Goal: Communication & Community: Share content

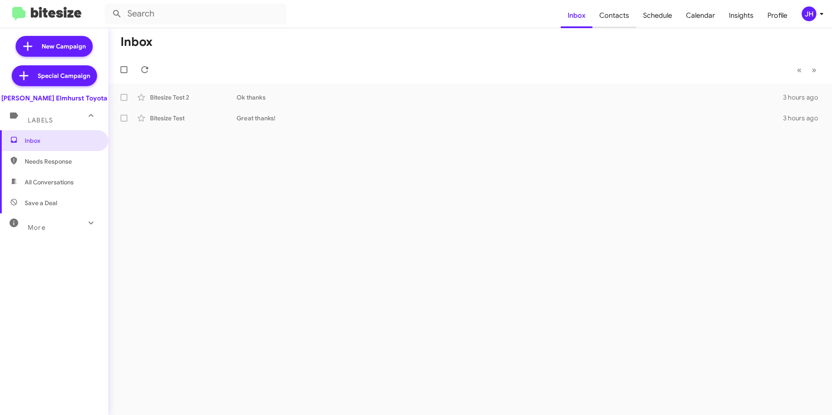
click at [621, 15] on span "Contacts" at bounding box center [614, 15] width 44 height 25
type input "in:groups"
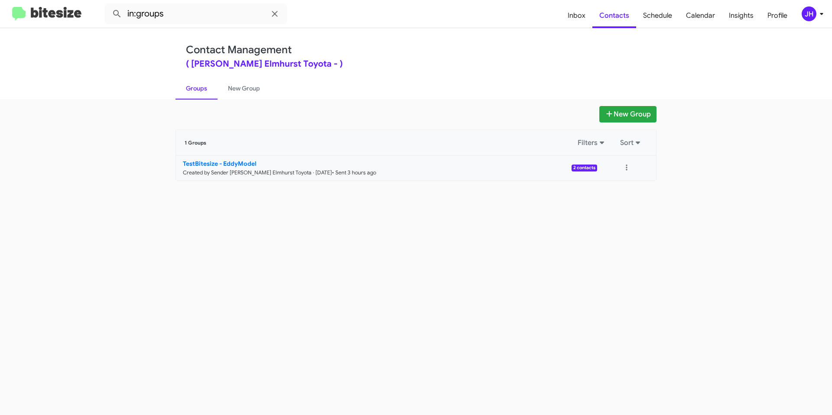
click at [445, 173] on link "TestBitesize - EddyModel Created by Sender McGrath Elmhurst Toyota · Sep 19, 20…" at bounding box center [386, 168] width 421 height 25
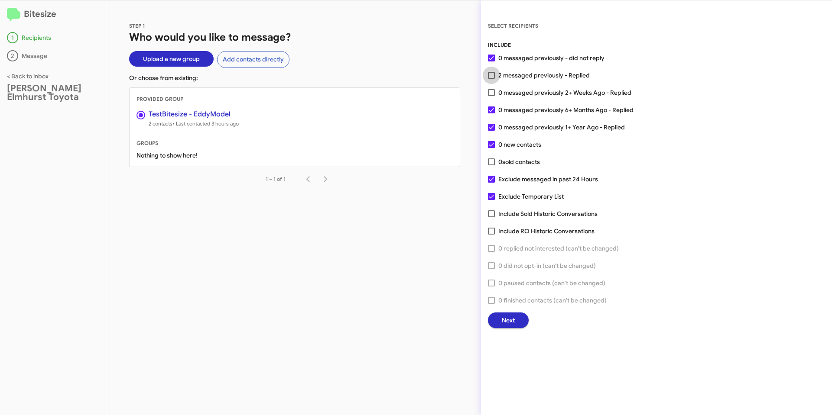
click at [492, 76] on span at bounding box center [491, 75] width 7 height 7
click at [491, 79] on input "2 messaged previously - Replied" at bounding box center [491, 79] width 0 height 0
checkbox input "true"
click at [507, 316] on span "Next" at bounding box center [508, 321] width 13 height 16
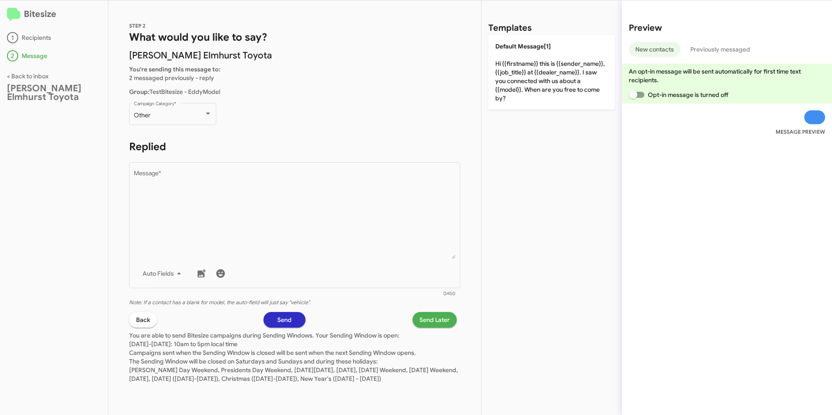
click at [133, 319] on button "Back" at bounding box center [143, 320] width 28 height 16
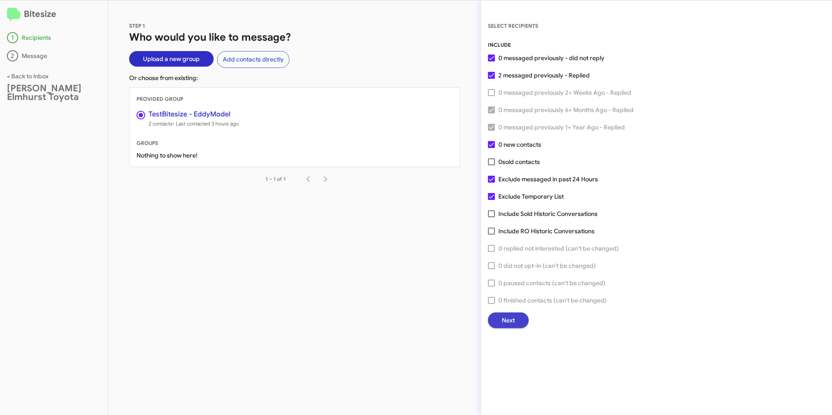
click at [509, 322] on span "Next" at bounding box center [508, 321] width 13 height 16
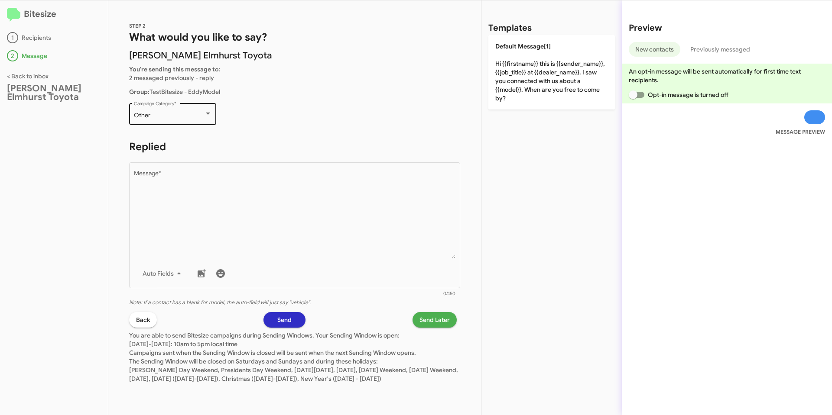
click at [167, 116] on div "Other" at bounding box center [169, 115] width 70 height 7
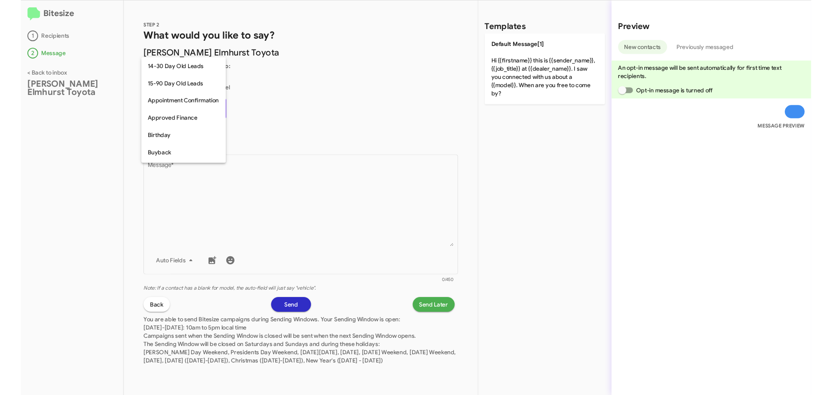
scroll to position [190, 0]
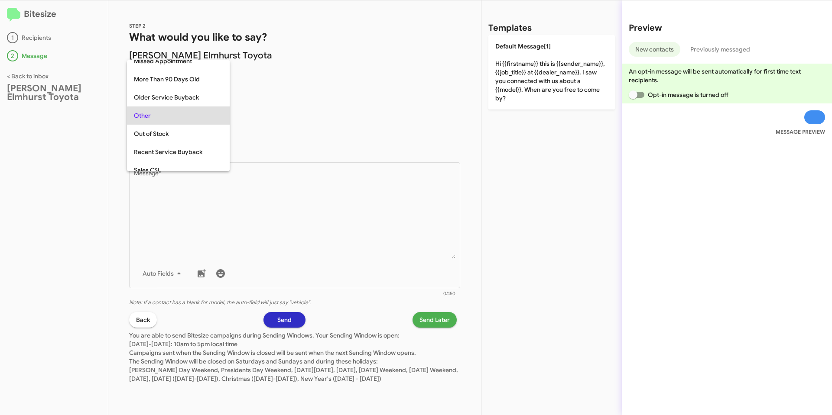
click at [309, 104] on div at bounding box center [416, 207] width 832 height 415
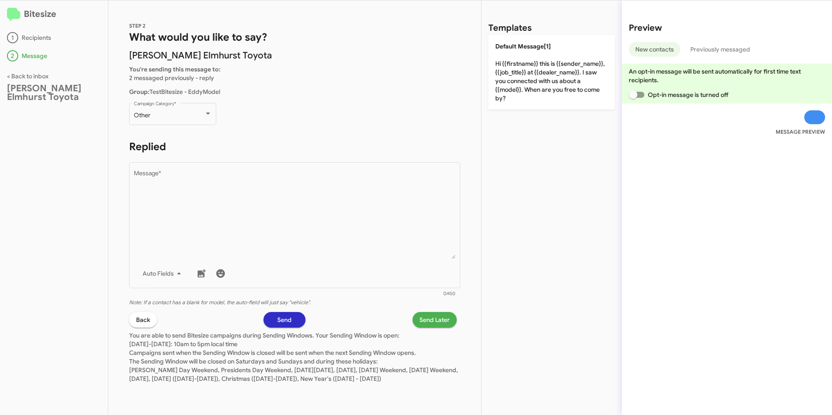
click at [142, 321] on span "Back" at bounding box center [143, 320] width 14 height 16
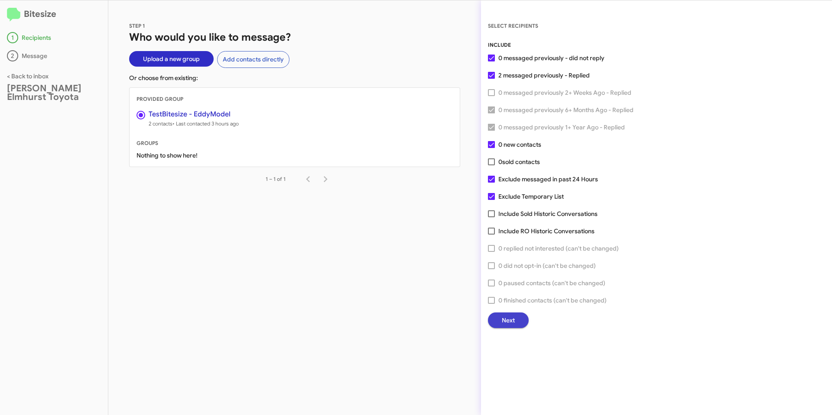
click at [507, 321] on span "Next" at bounding box center [508, 321] width 13 height 16
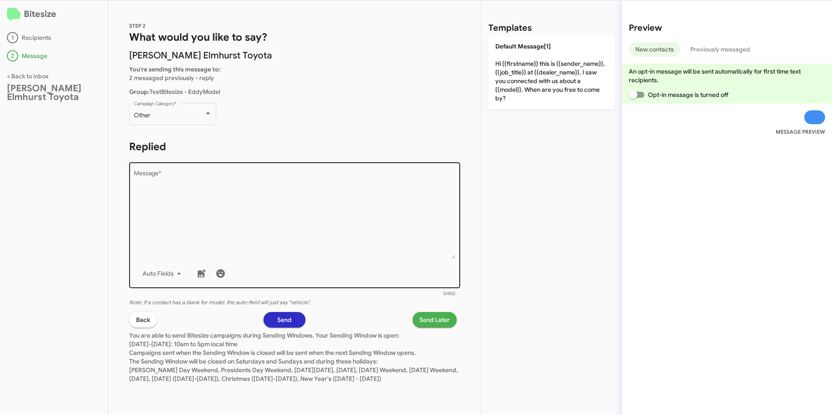
click at [338, 189] on textarea "Message *" at bounding box center [295, 215] width 322 height 88
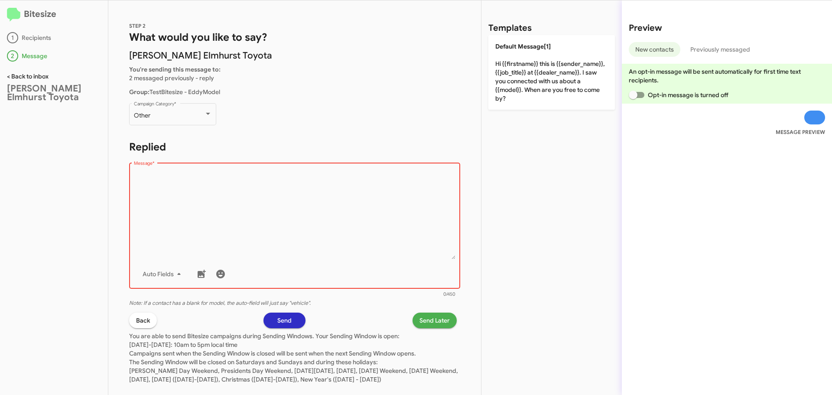
click at [37, 75] on link "< Back to inbox" at bounding box center [28, 76] width 42 height 8
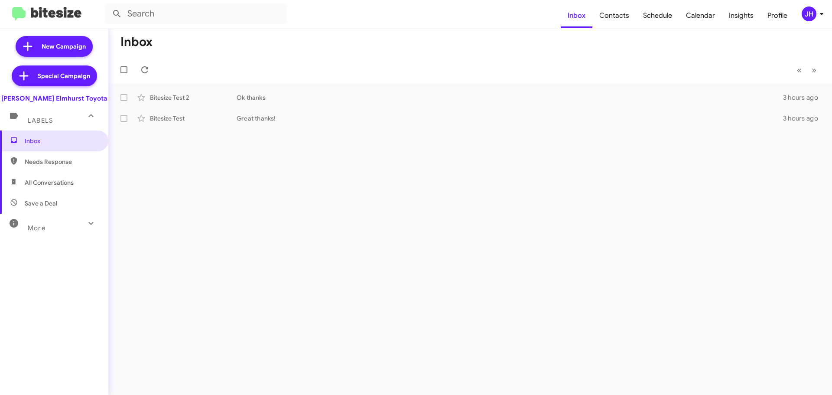
click at [801, 17] on span "JH" at bounding box center [814, 13] width 26 height 15
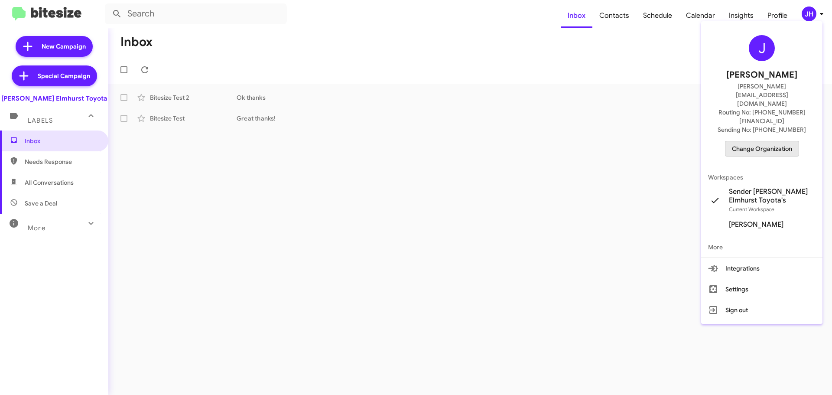
click at [763, 141] on span "Change Organization" at bounding box center [762, 148] width 60 height 15
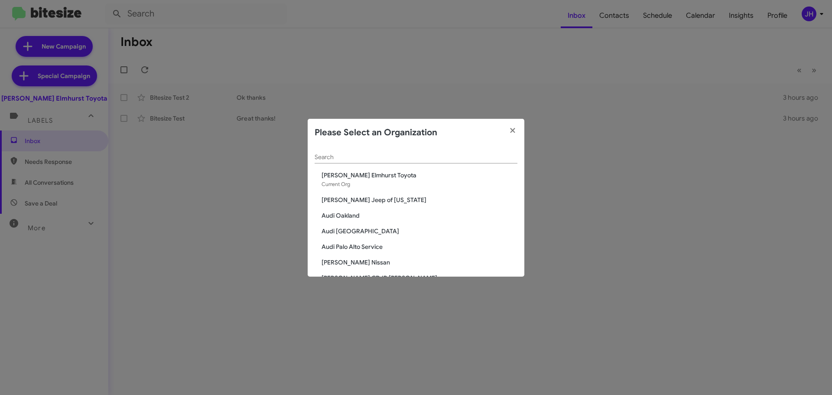
click at [365, 195] on span "[PERSON_NAME] Jeep of [US_STATE]" at bounding box center [419, 199] width 196 height 9
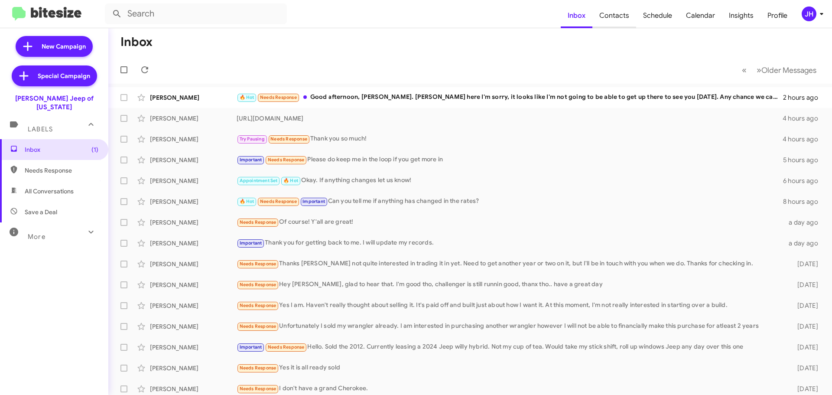
click at [623, 16] on span "Contacts" at bounding box center [614, 15] width 44 height 25
type input "in:groups"
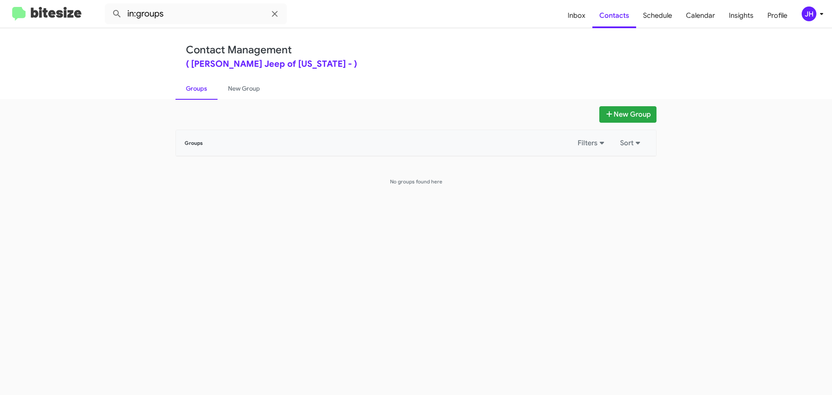
click at [806, 12] on div "JH" at bounding box center [808, 13] width 15 height 15
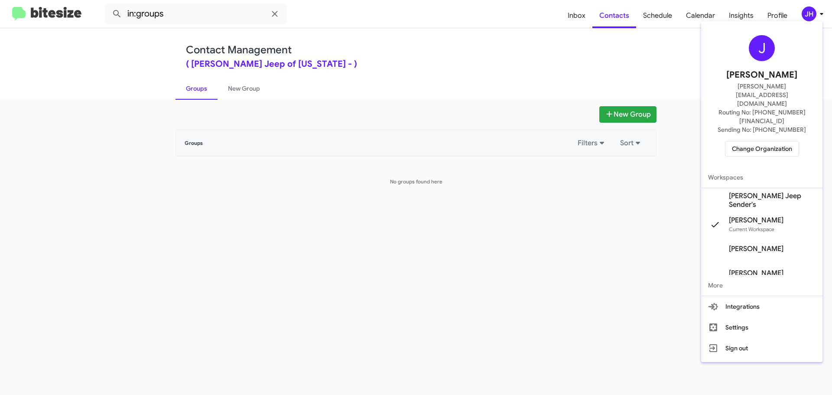
click at [774, 188] on span "Adams Jeep Sender's" at bounding box center [761, 200] width 121 height 24
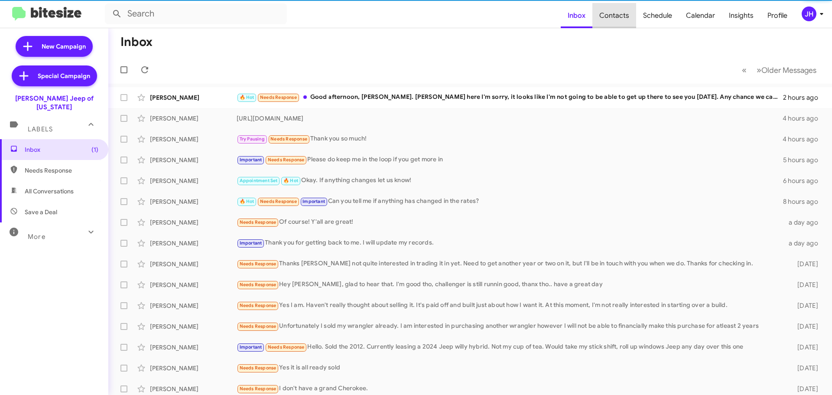
click at [622, 19] on span "Contacts" at bounding box center [614, 15] width 44 height 25
type input "in:groups"
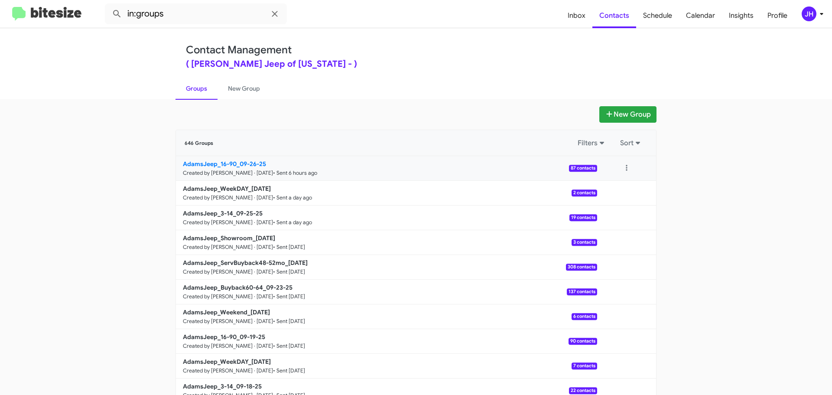
click at [345, 173] on link "AdamsJeep_16-90_09-26-25 Created by [PERSON_NAME] · [DATE] • Sent 6 hours ago 8…" at bounding box center [386, 168] width 421 height 25
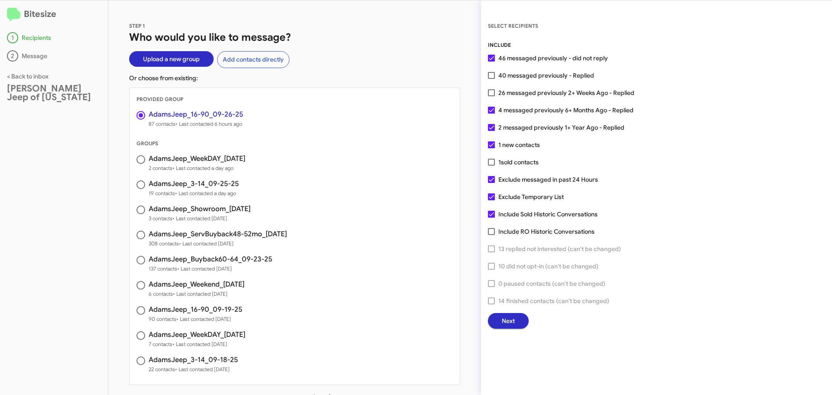
click at [489, 94] on span at bounding box center [491, 92] width 7 height 7
click at [491, 96] on input "26 messaged previously 2+ Weeks Ago - Replied" at bounding box center [491, 96] width 0 height 0
checkbox input "true"
click at [502, 318] on span "Next" at bounding box center [508, 321] width 13 height 16
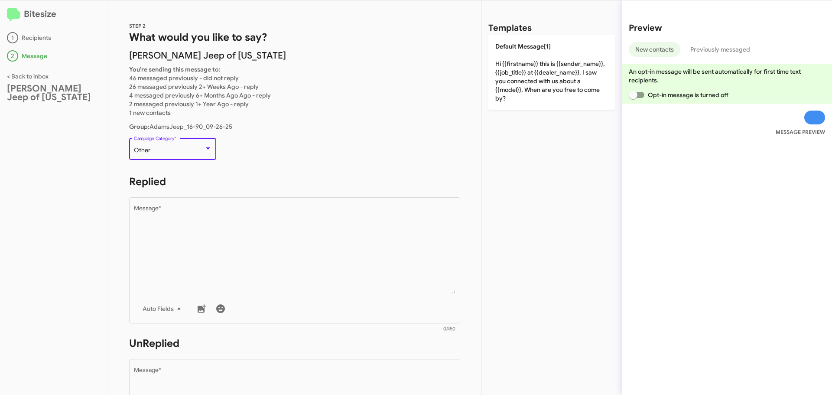
click at [206, 149] on div at bounding box center [208, 148] width 4 height 2
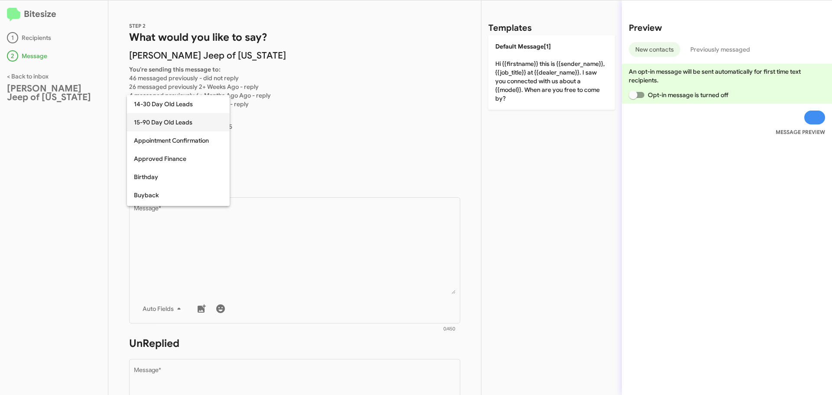
click at [178, 126] on span "15-90 Day Old Leads" at bounding box center [178, 122] width 89 height 18
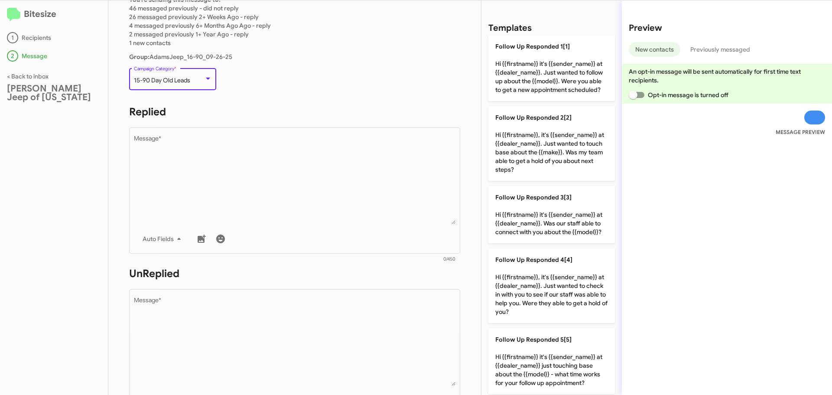
scroll to position [87, 0]
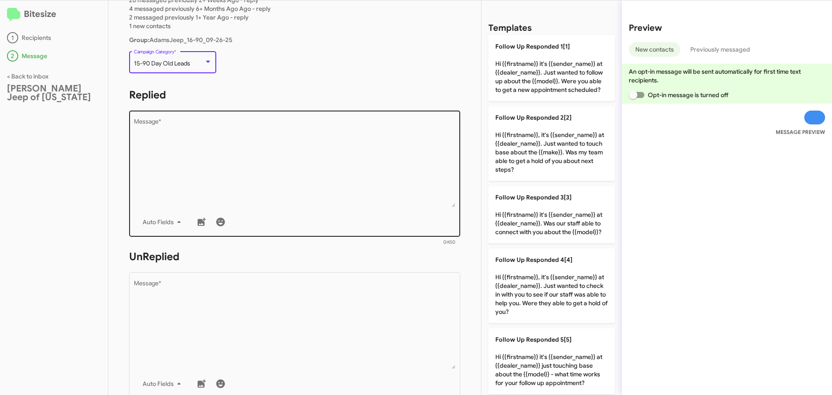
click at [236, 131] on textarea "Message *" at bounding box center [295, 163] width 322 height 88
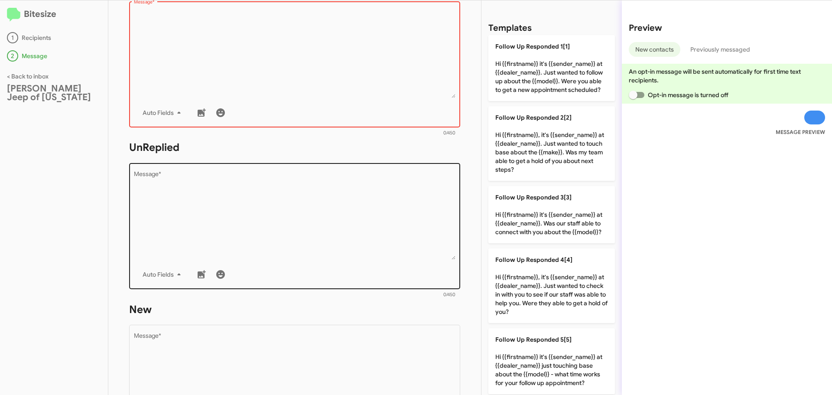
scroll to position [217, 0]
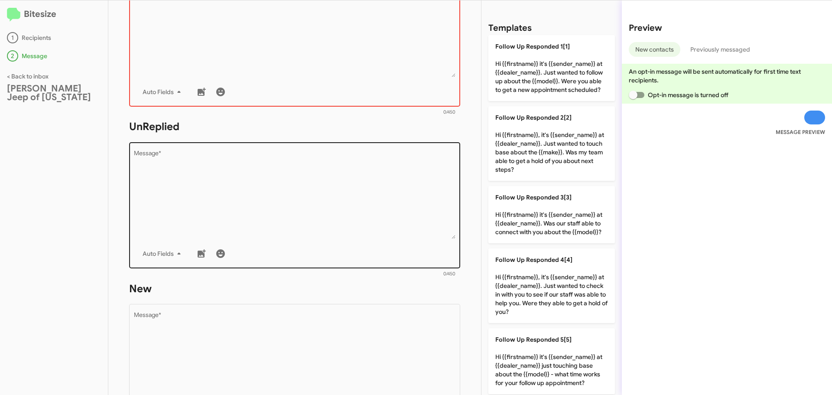
click at [218, 177] on textarea "Message *" at bounding box center [295, 194] width 322 height 88
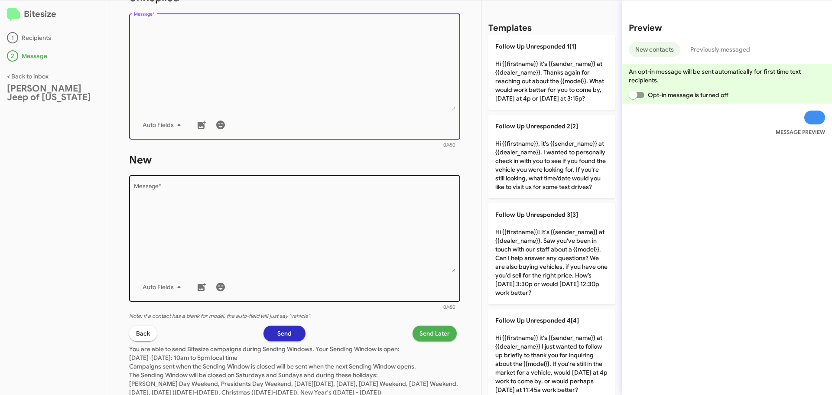
scroll to position [346, 0]
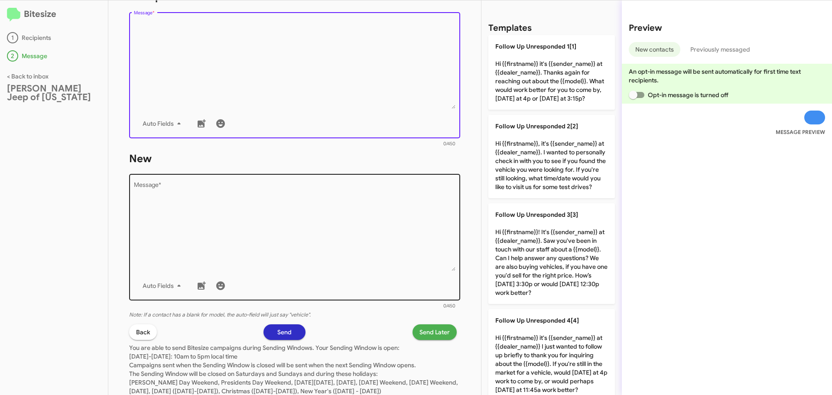
click at [206, 201] on textarea "Message *" at bounding box center [295, 226] width 322 height 88
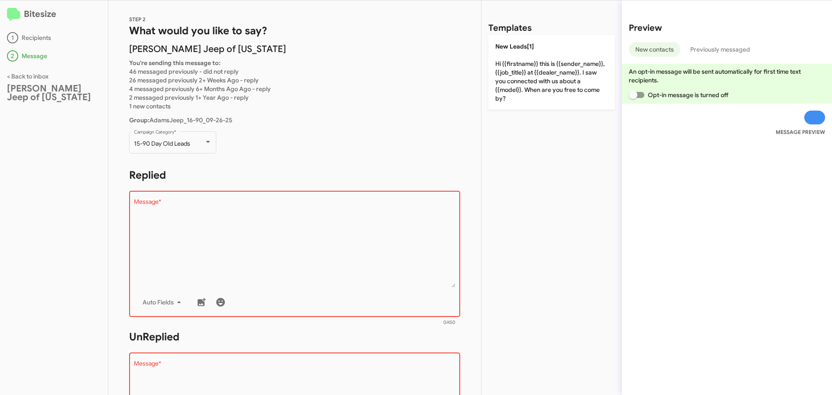
scroll to position [0, 0]
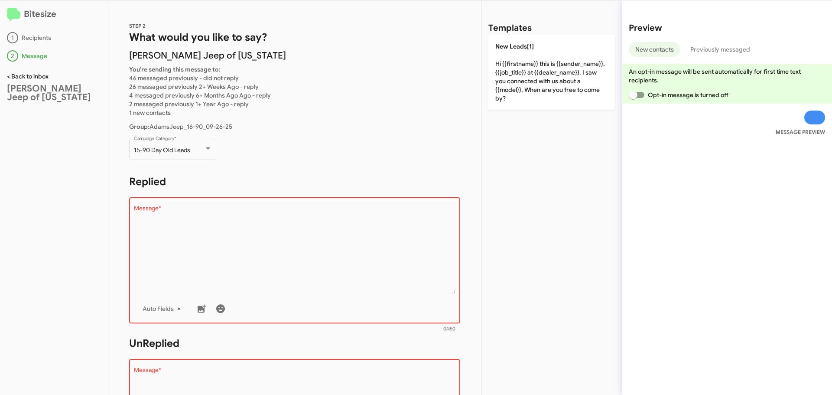
click at [19, 76] on link "< Back to inbox" at bounding box center [28, 76] width 42 height 8
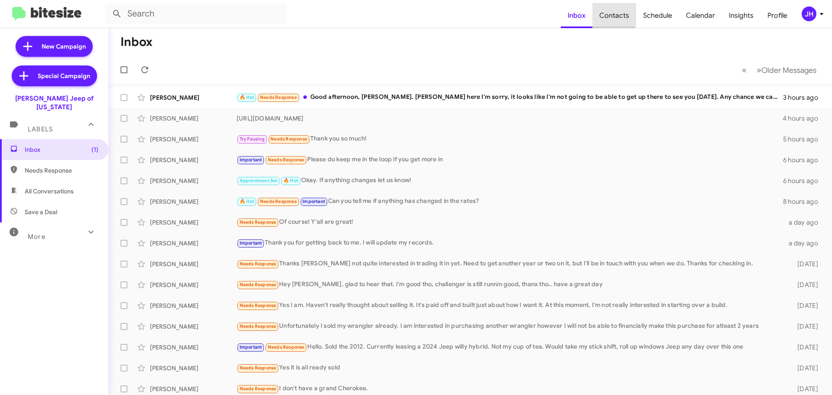
click at [604, 13] on span "Contacts" at bounding box center [614, 15] width 44 height 25
type input "in:groups"
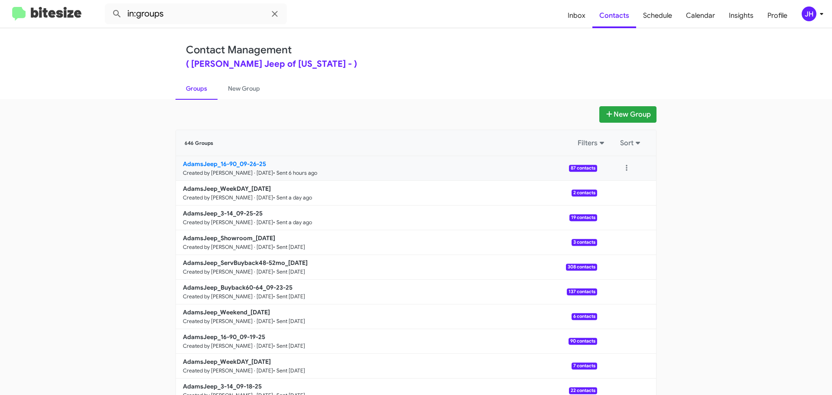
click at [267, 165] on p "AdamsJeep_16-90_09-26-25" at bounding box center [386, 163] width 407 height 9
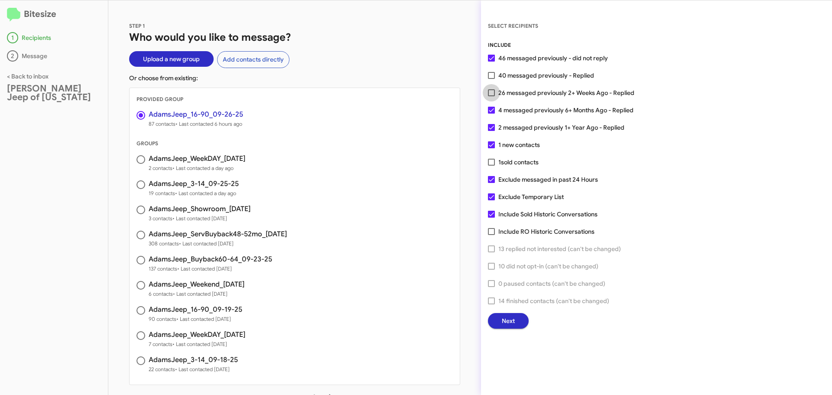
click at [490, 95] on span at bounding box center [491, 92] width 7 height 7
click at [491, 96] on input "26 messaged previously 2+ Weeks Ago - Replied" at bounding box center [491, 96] width 0 height 0
checkbox input "true"
click at [521, 325] on button "Next" at bounding box center [508, 321] width 41 height 16
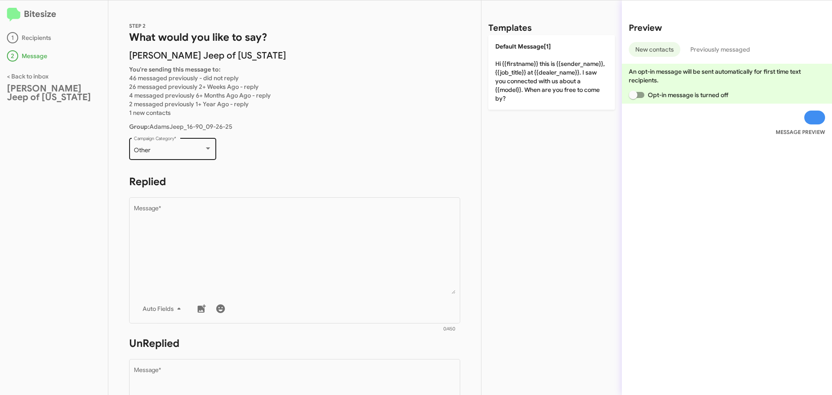
click at [197, 146] on div "Other Campaign Category *" at bounding box center [173, 148] width 78 height 24
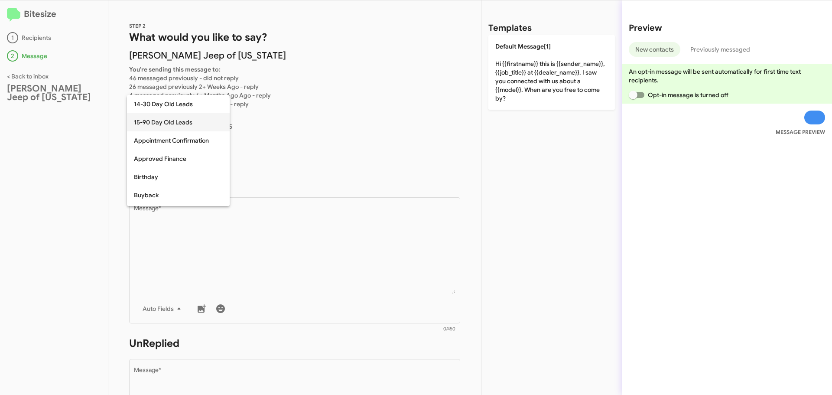
click at [203, 121] on span "15-90 Day Old Leads" at bounding box center [178, 122] width 89 height 18
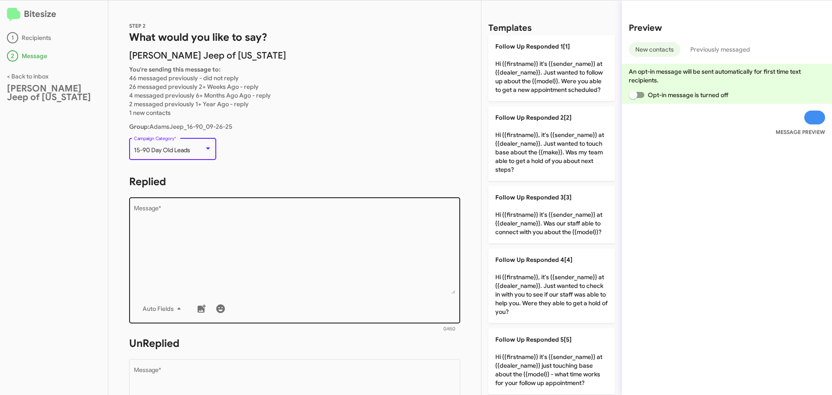
click at [183, 223] on textarea "Message *" at bounding box center [295, 249] width 322 height 88
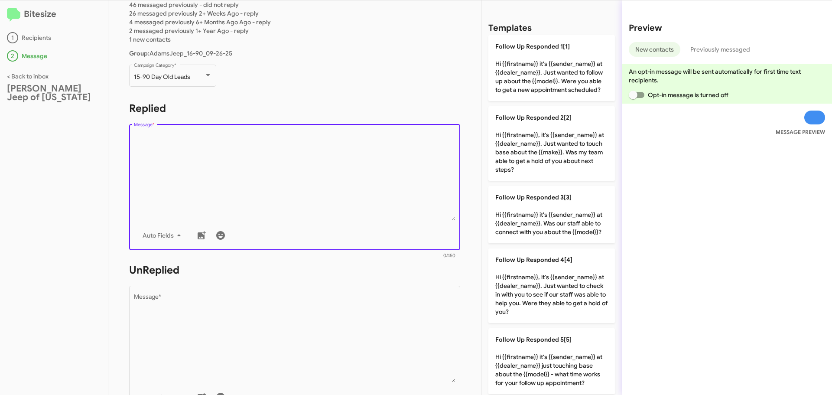
scroll to position [87, 0]
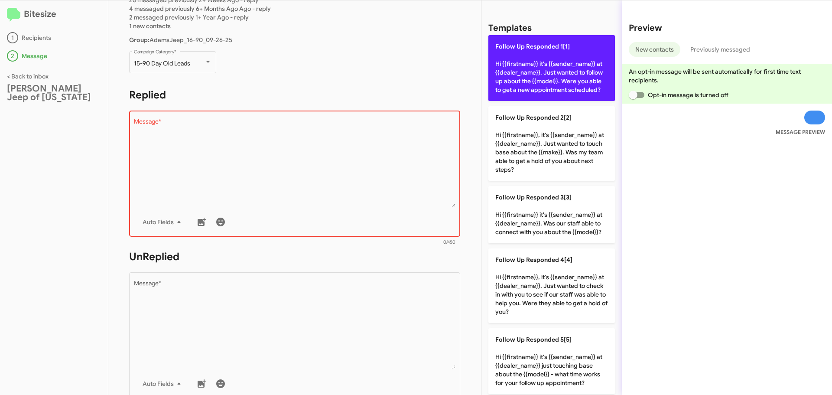
click at [517, 71] on p "Follow Up Responded 1[1] Hi {{firstname}} it's {{sender_name}} at {{dealer_name…" at bounding box center [551, 68] width 126 height 66
type textarea "Hi {{firstname}} it's {{sender_name}} at {{dealer_name}}. Just wanted to follow…"
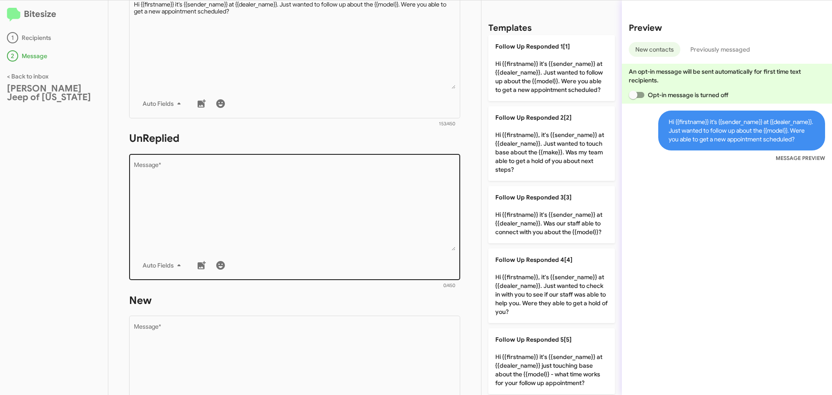
scroll to position [217, 0]
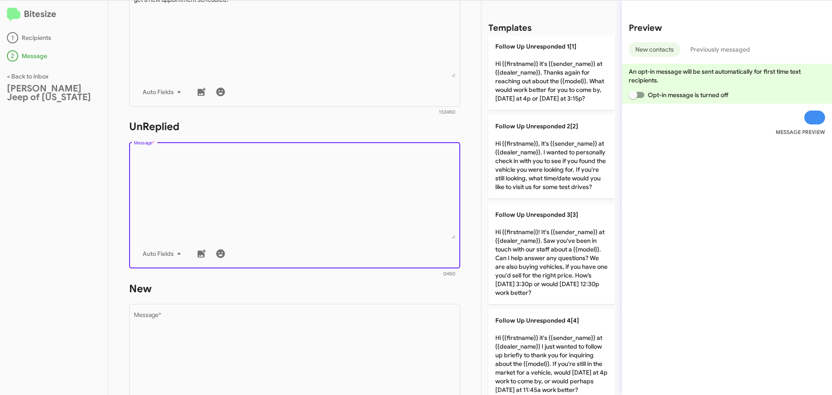
click at [198, 177] on textarea "Message *" at bounding box center [295, 194] width 322 height 88
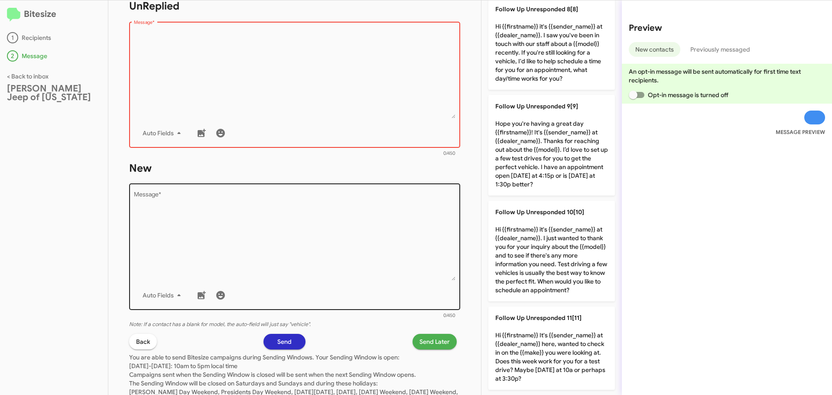
scroll to position [346, 0]
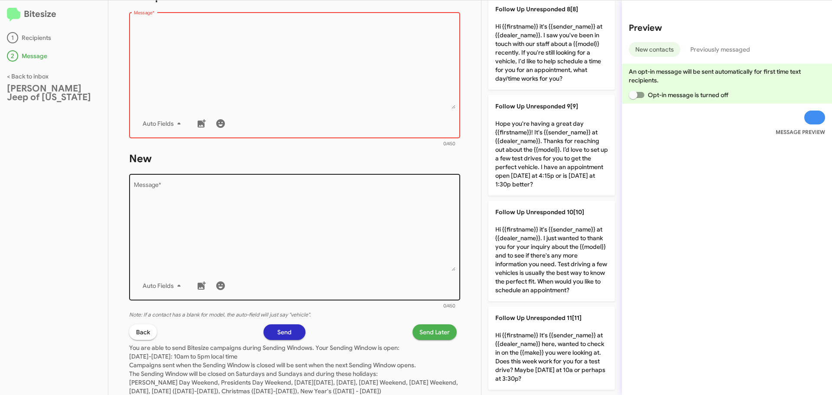
click at [180, 196] on textarea "Message *" at bounding box center [295, 226] width 322 height 88
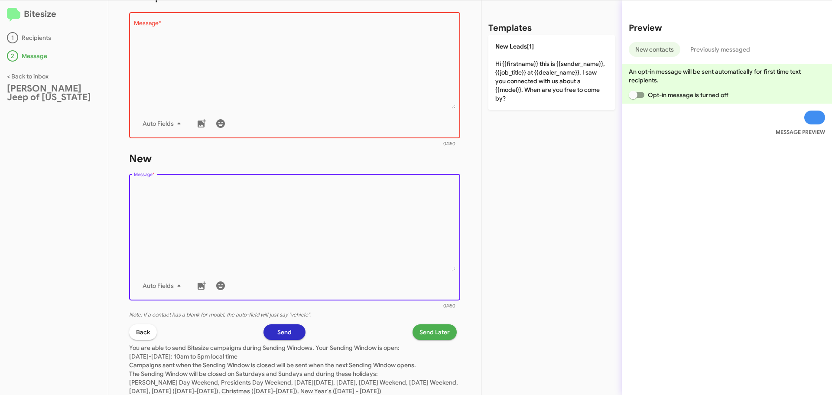
scroll to position [0, 0]
